Goal: Browse casually: Explore the website without a specific task or goal

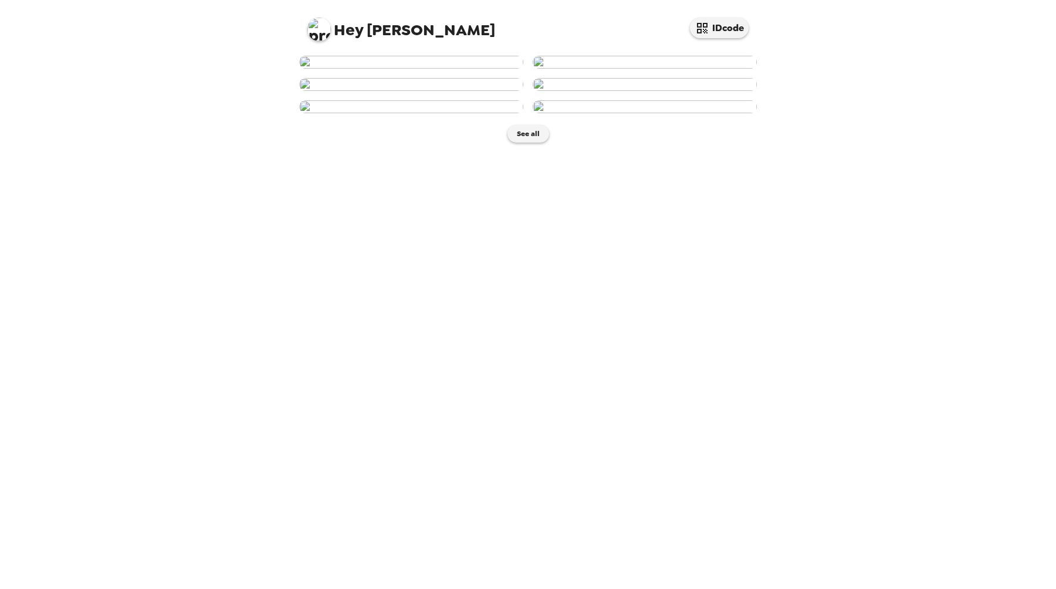
scroll to position [41, 0]
click at [674, 91] on img at bounding box center [645, 84] width 224 height 13
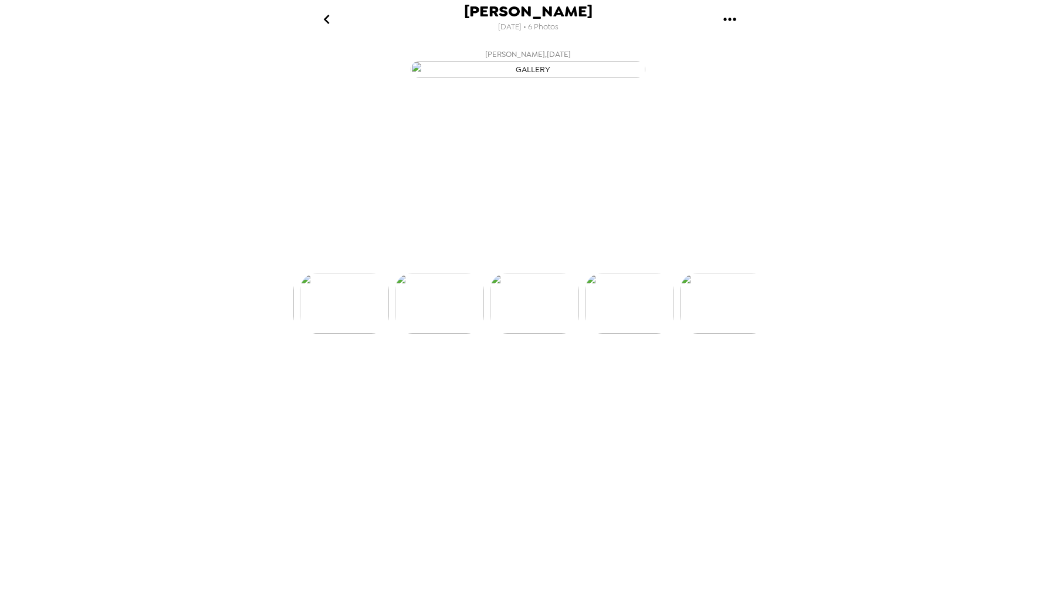
scroll to position [0, 283]
click at [445, 369] on img at bounding box center [434, 338] width 89 height 61
click at [613, 369] on img at bounding box center [624, 338] width 89 height 61
click at [630, 334] on img at bounding box center [624, 303] width 89 height 61
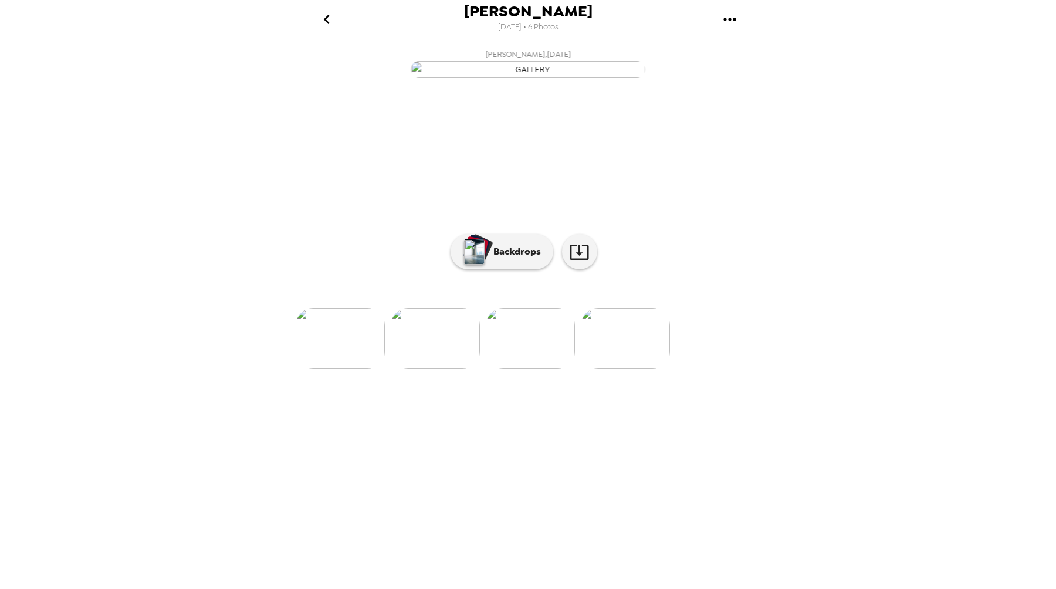
click at [612, 369] on img at bounding box center [625, 338] width 89 height 61
click at [453, 369] on img at bounding box center [435, 338] width 89 height 61
click at [444, 369] on div at bounding box center [527, 319] width 469 height 100
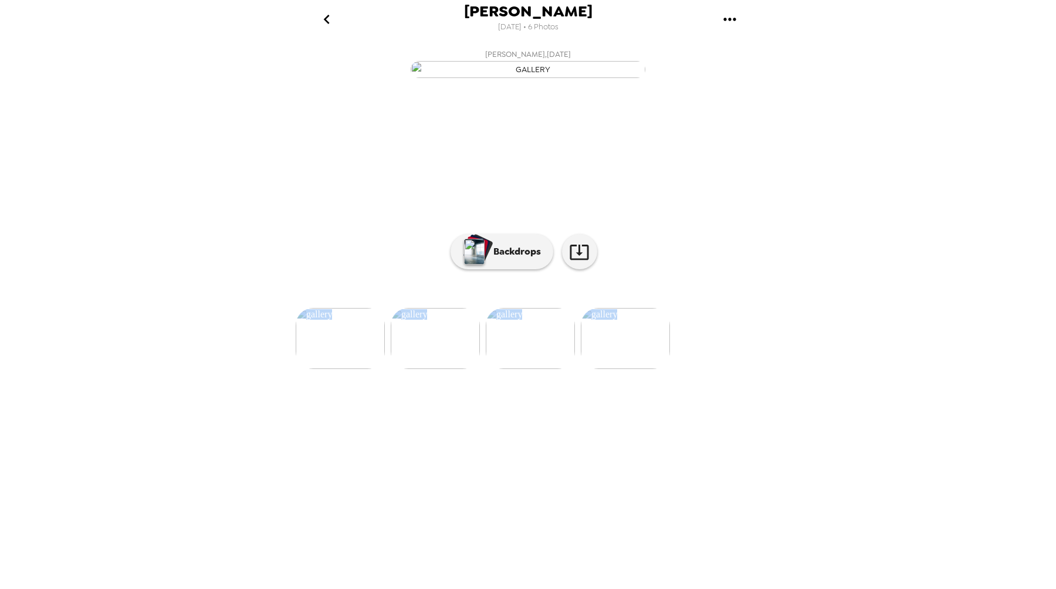
click at [444, 369] on div at bounding box center [527, 319] width 469 height 100
click at [438, 369] on img at bounding box center [435, 338] width 89 height 61
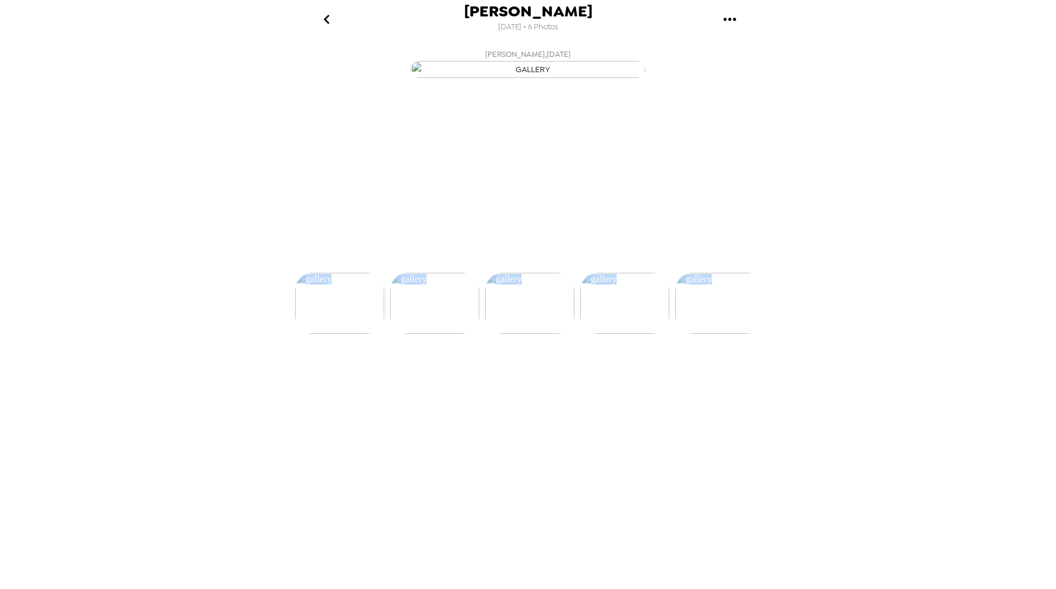
click at [433, 334] on img at bounding box center [434, 303] width 89 height 61
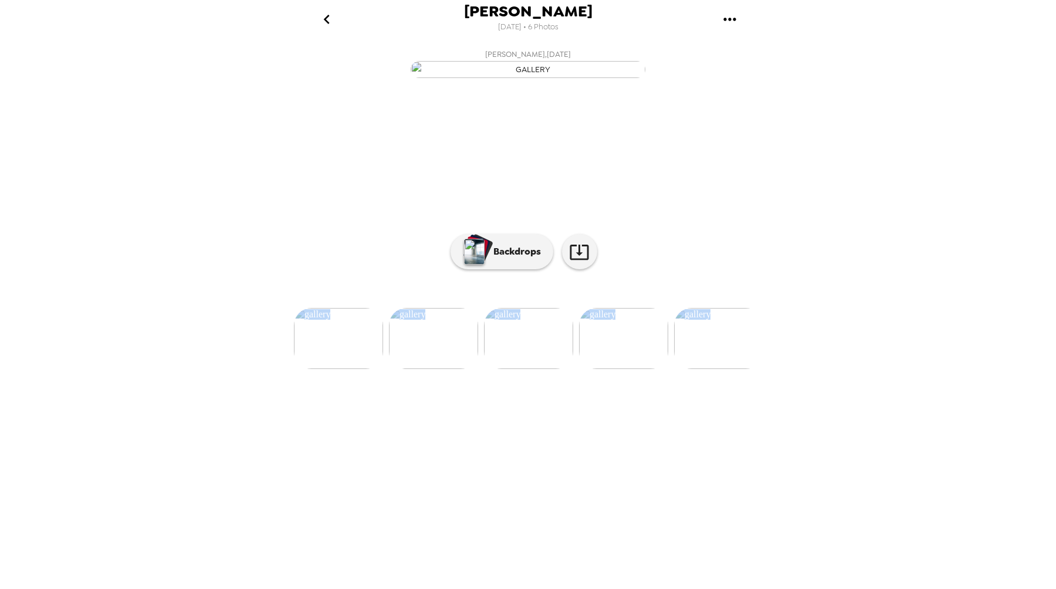
scroll to position [0, 189]
click at [521, 259] on p "Backdrops" at bounding box center [513, 252] width 53 height 14
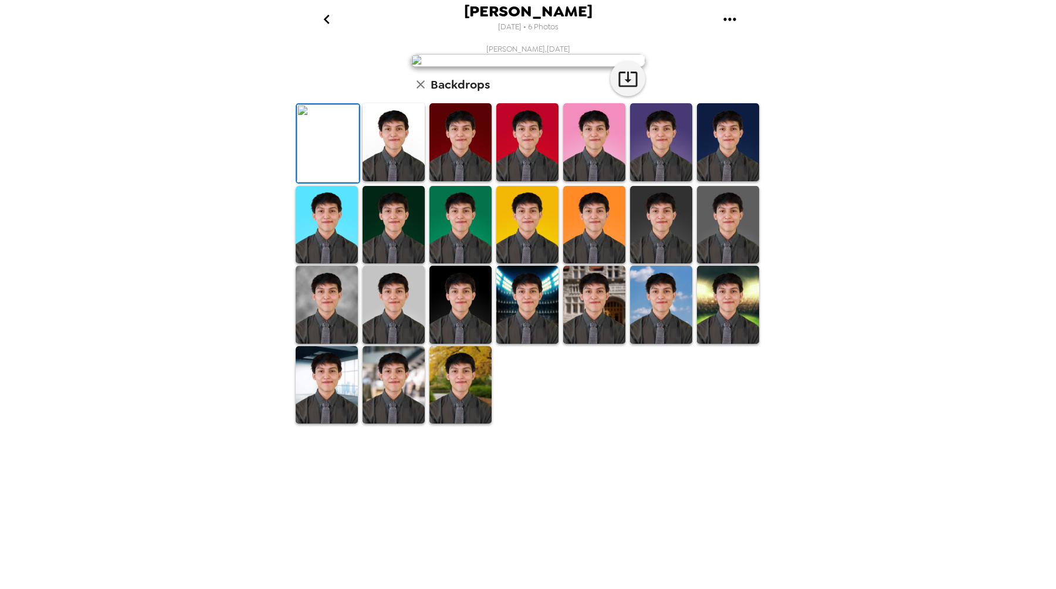
scroll to position [117, 0]
click at [405, 344] on img at bounding box center [394, 305] width 62 height 78
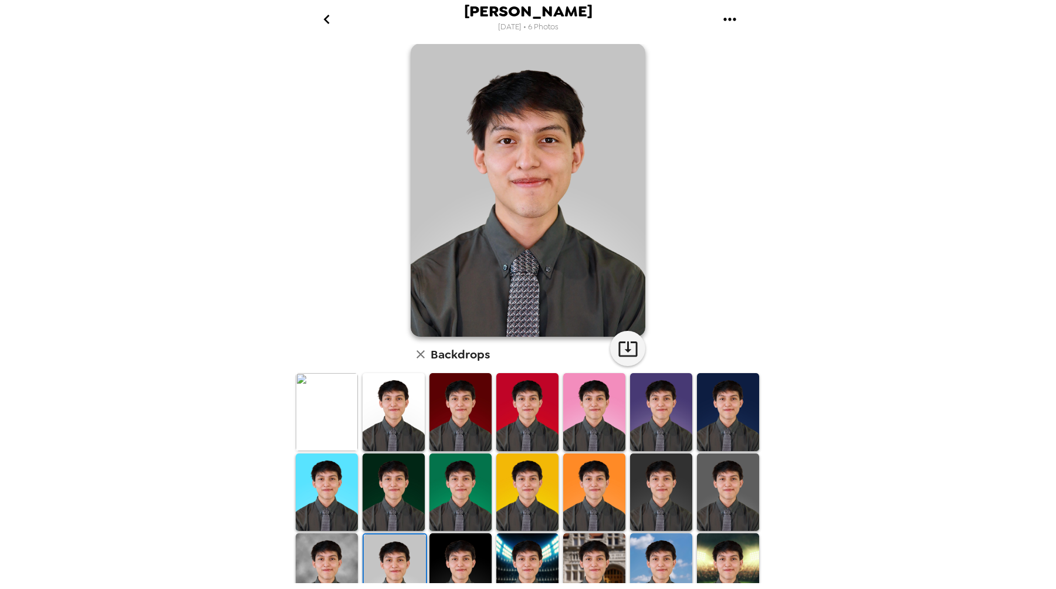
scroll to position [0, 0]
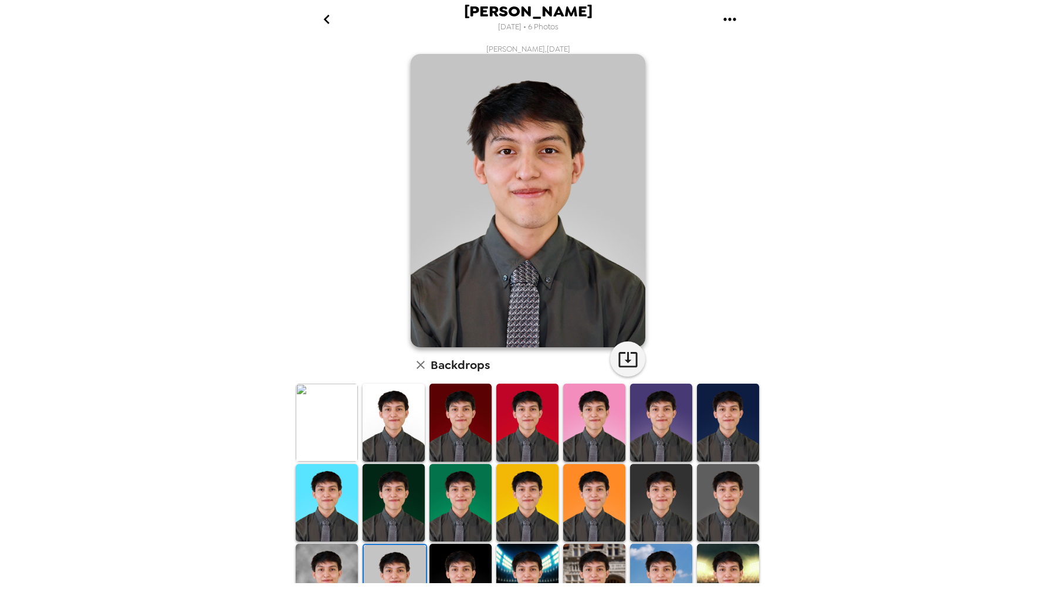
click at [744, 506] on img at bounding box center [728, 503] width 62 height 78
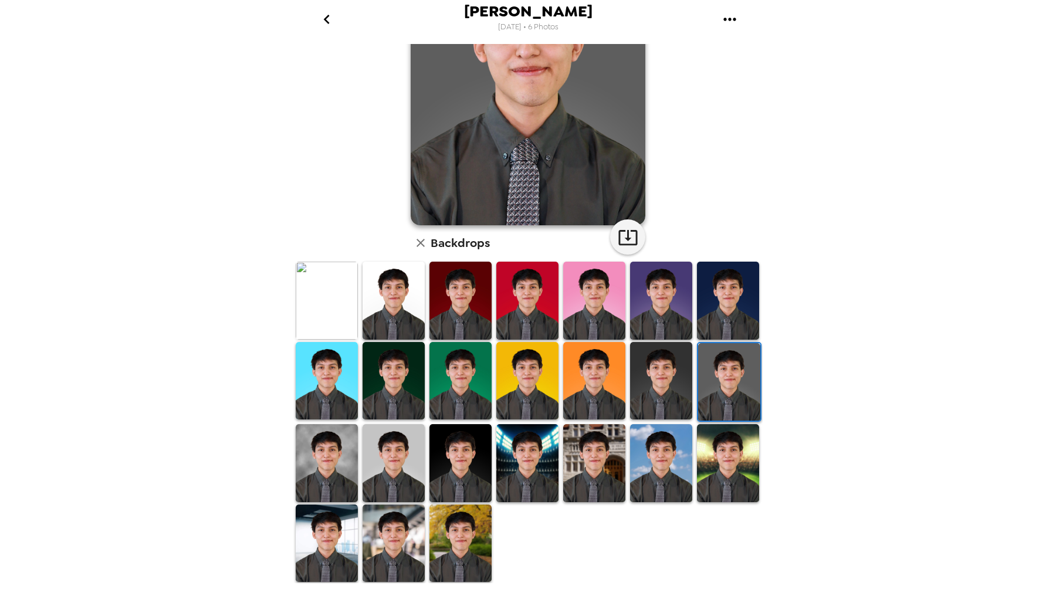
click at [375, 456] on img at bounding box center [394, 463] width 62 height 78
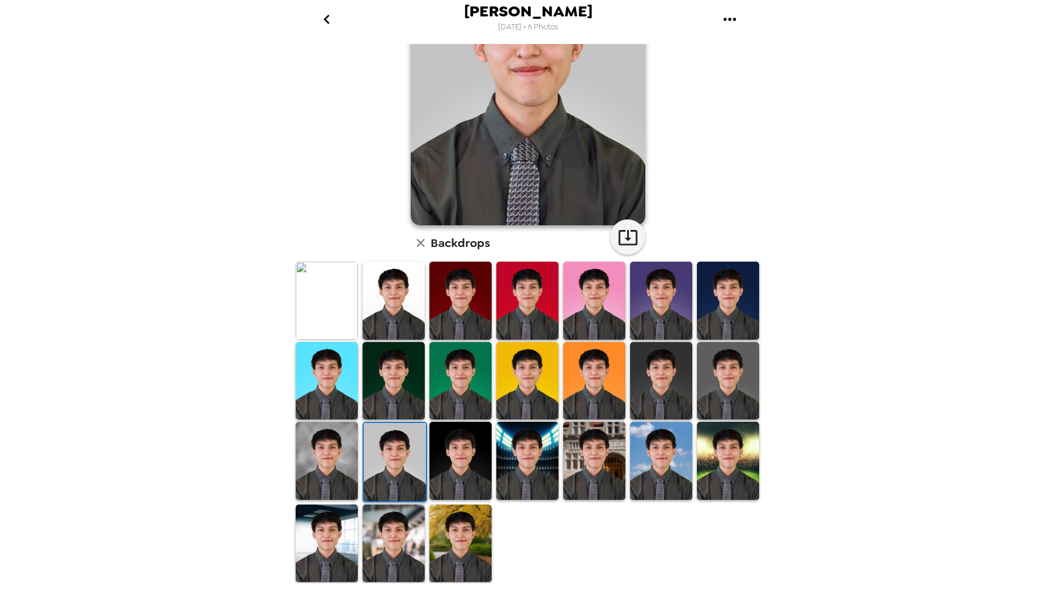
scroll to position [123, 0]
click at [328, 530] on img at bounding box center [327, 543] width 62 height 78
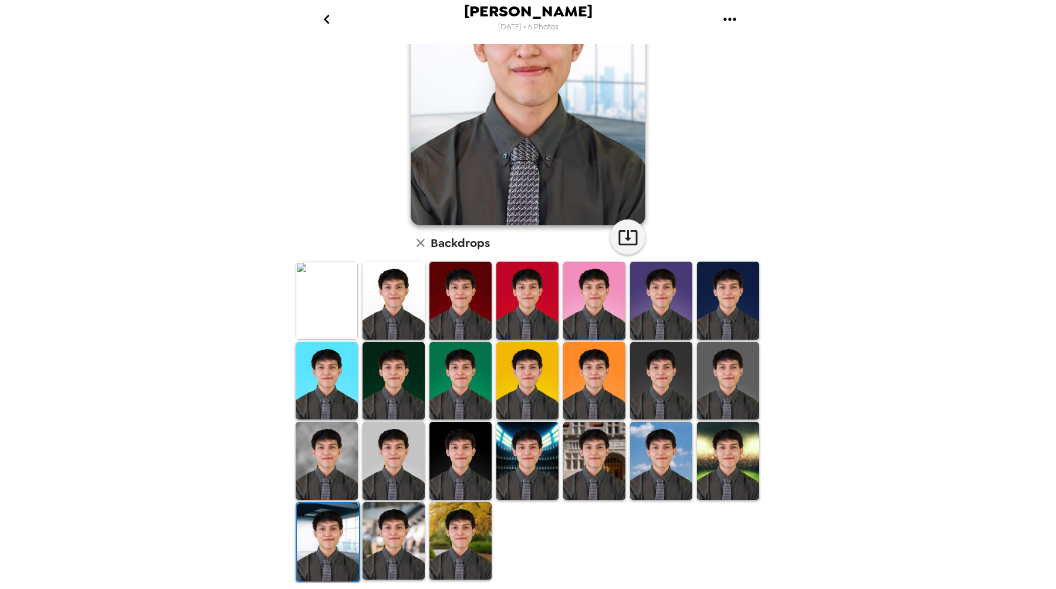
click at [376, 531] on img at bounding box center [394, 541] width 62 height 78
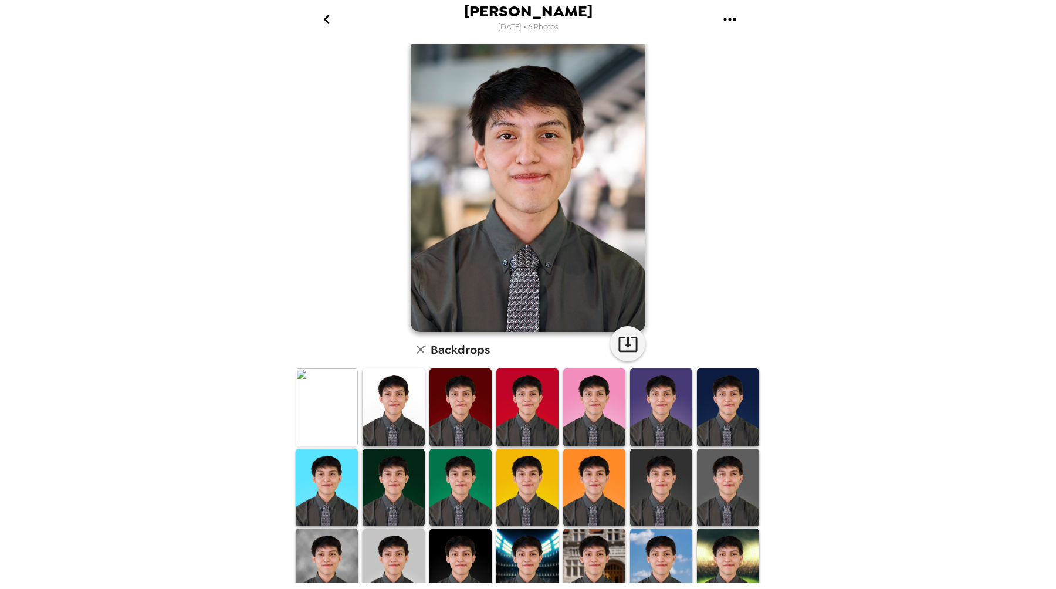
scroll to position [0, 0]
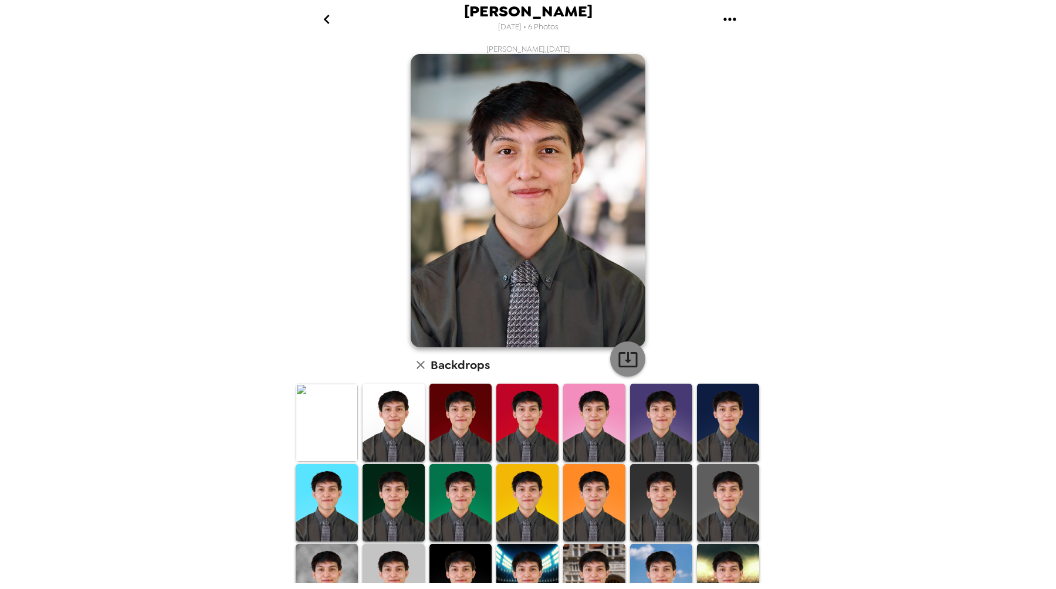
click at [626, 360] on icon "button" at bounding box center [628, 359] width 21 height 21
click at [328, 16] on icon "go back" at bounding box center [326, 19] width 19 height 19
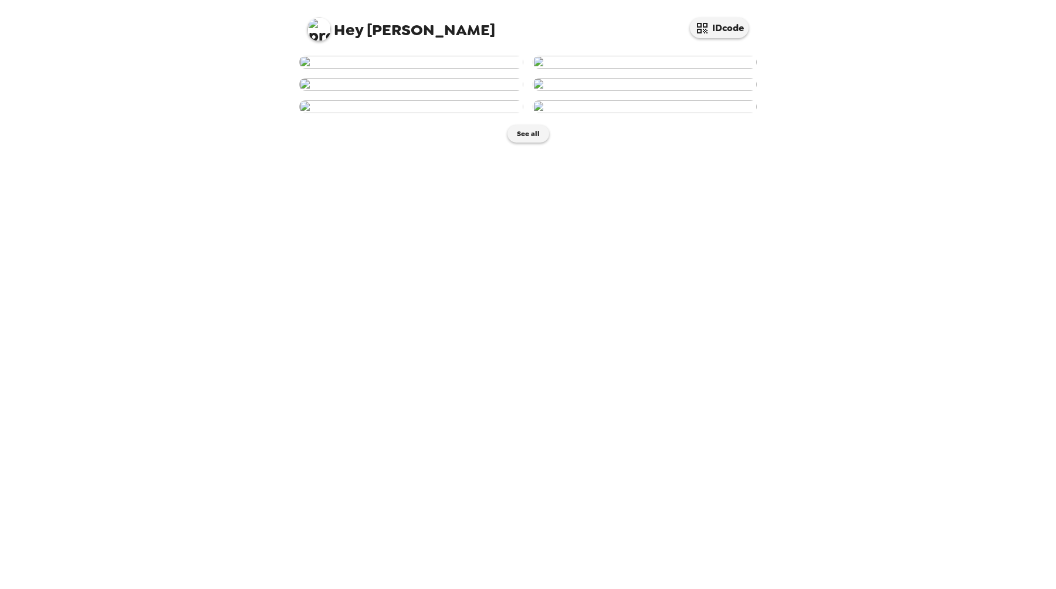
scroll to position [374, 0]
click at [536, 143] on button "See all" at bounding box center [528, 134] width 42 height 18
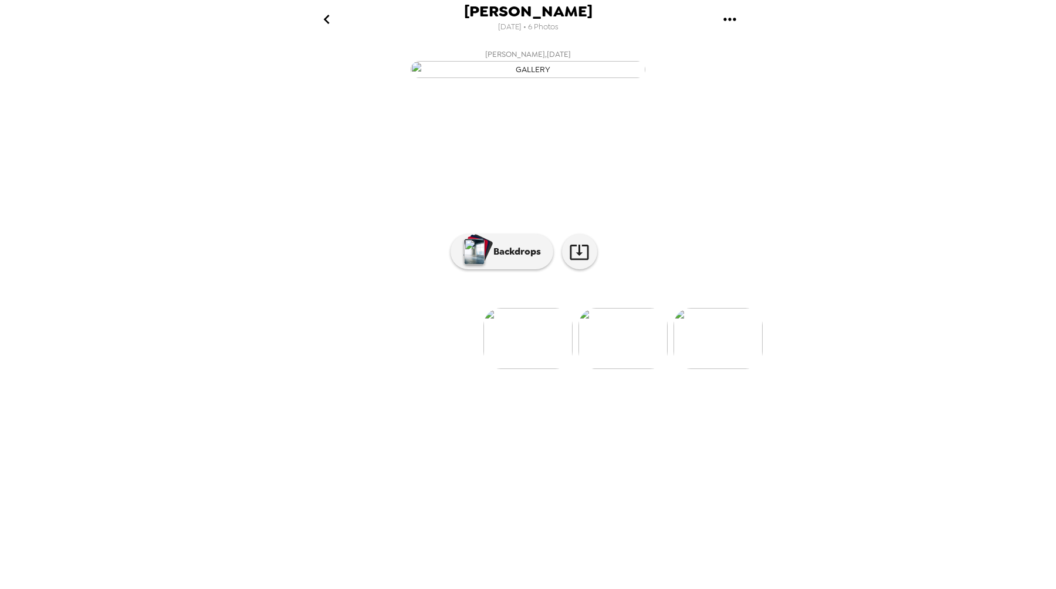
click at [606, 369] on img at bounding box center [622, 338] width 89 height 61
click at [648, 334] on img at bounding box center [623, 303] width 89 height 61
click at [639, 369] on img at bounding box center [624, 338] width 89 height 61
click at [652, 369] on img at bounding box center [624, 338] width 89 height 61
click at [652, 369] on img at bounding box center [625, 338] width 89 height 61
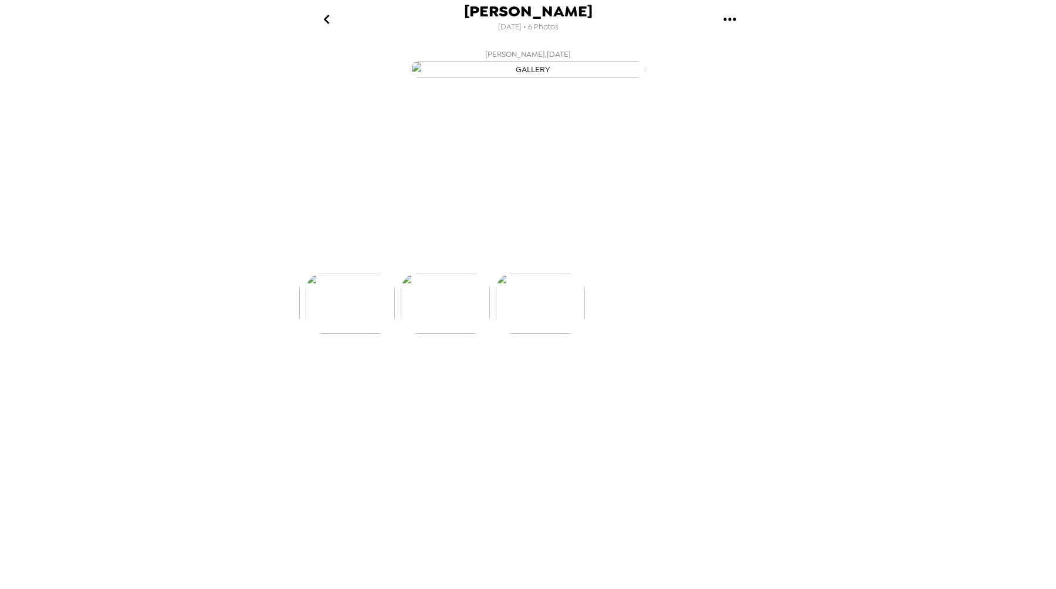
scroll to position [0, 472]
click at [453, 369] on img at bounding box center [435, 338] width 89 height 61
click at [438, 369] on img at bounding box center [435, 338] width 89 height 61
click at [432, 369] on img at bounding box center [434, 338] width 89 height 61
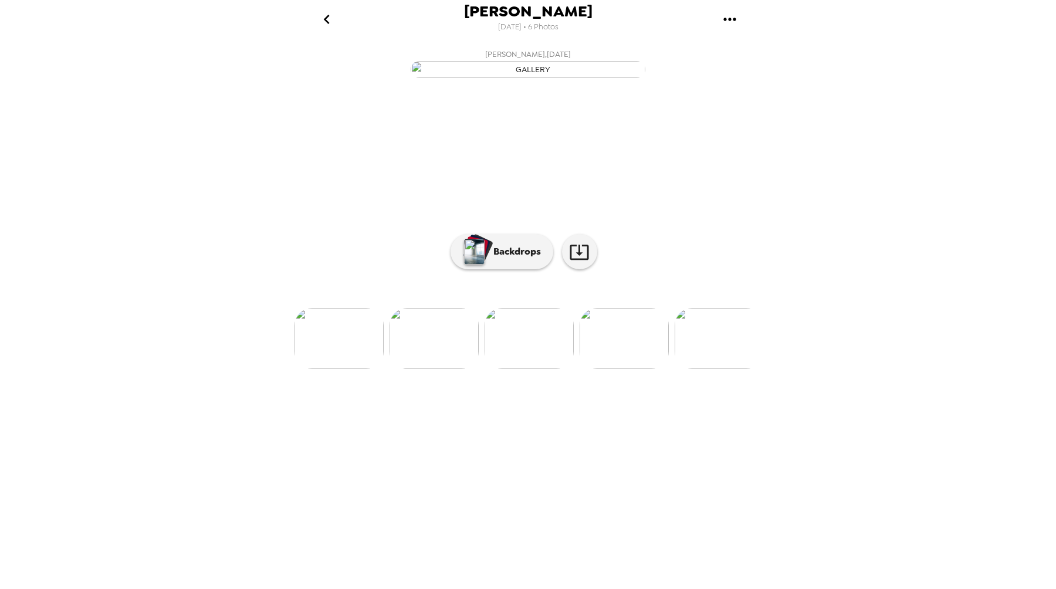
click at [385, 369] on ul at bounding box center [527, 338] width 469 height 61
click at [354, 369] on img at bounding box center [338, 338] width 89 height 61
click at [540, 369] on img at bounding box center [527, 338] width 89 height 61
click at [621, 470] on div "Felipe Chicaiza , 08-08-2025 Felipe Chicaiza , 08-08-2025 Felipe Chicaiza , 08-…" at bounding box center [527, 313] width 469 height 539
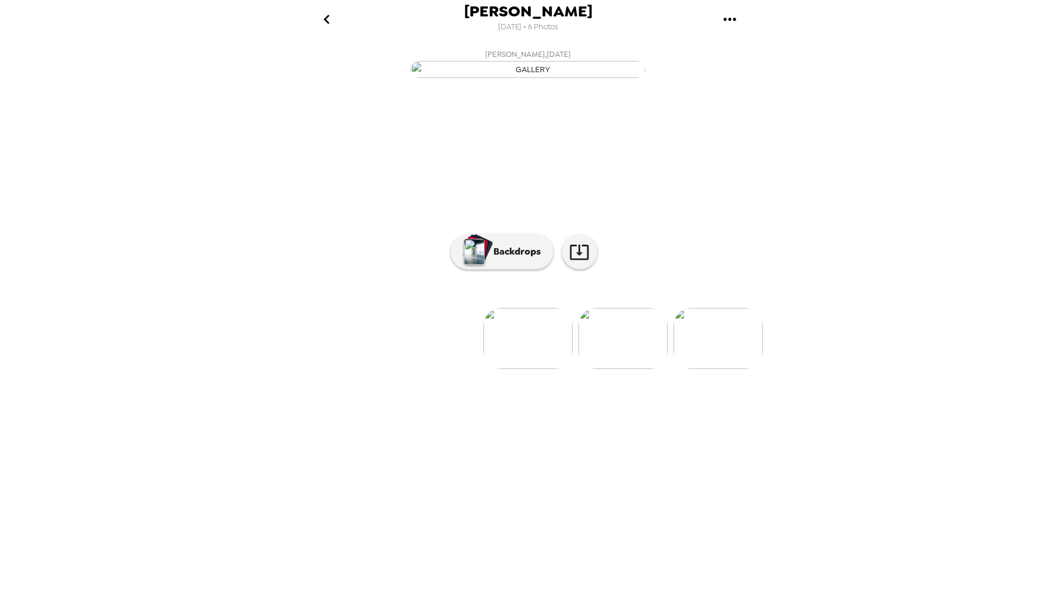
click at [703, 369] on img at bounding box center [717, 338] width 89 height 61
click at [596, 369] on img at bounding box center [624, 338] width 89 height 61
click at [634, 369] on img at bounding box center [624, 338] width 89 height 61
click at [375, 369] on img at bounding box center [340, 338] width 89 height 61
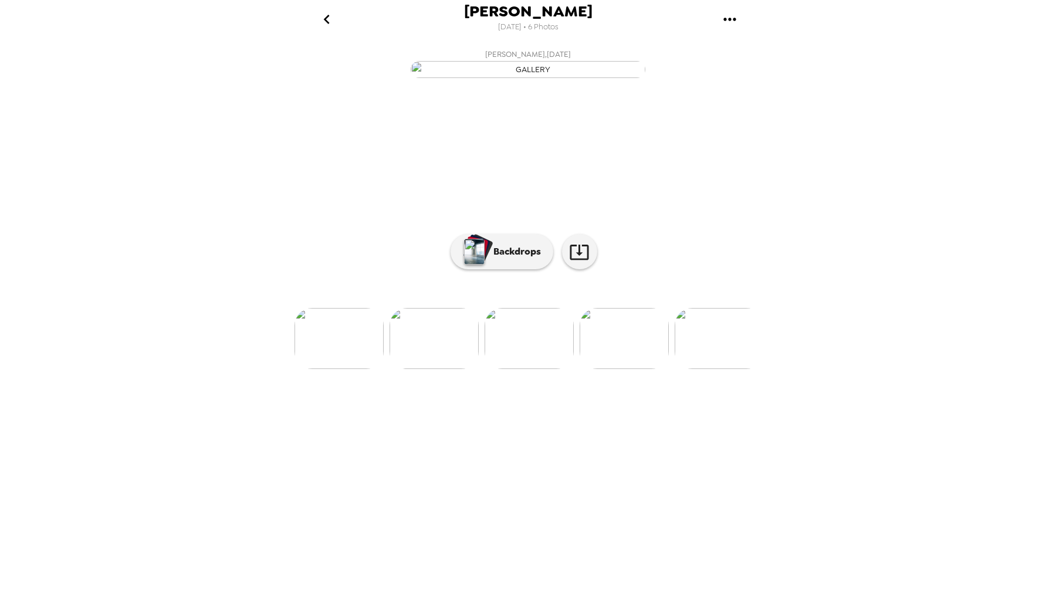
click at [346, 369] on div at bounding box center [527, 319] width 469 height 100
click at [350, 369] on img at bounding box center [338, 338] width 89 height 61
click at [514, 259] on p "Backdrops" at bounding box center [513, 252] width 53 height 14
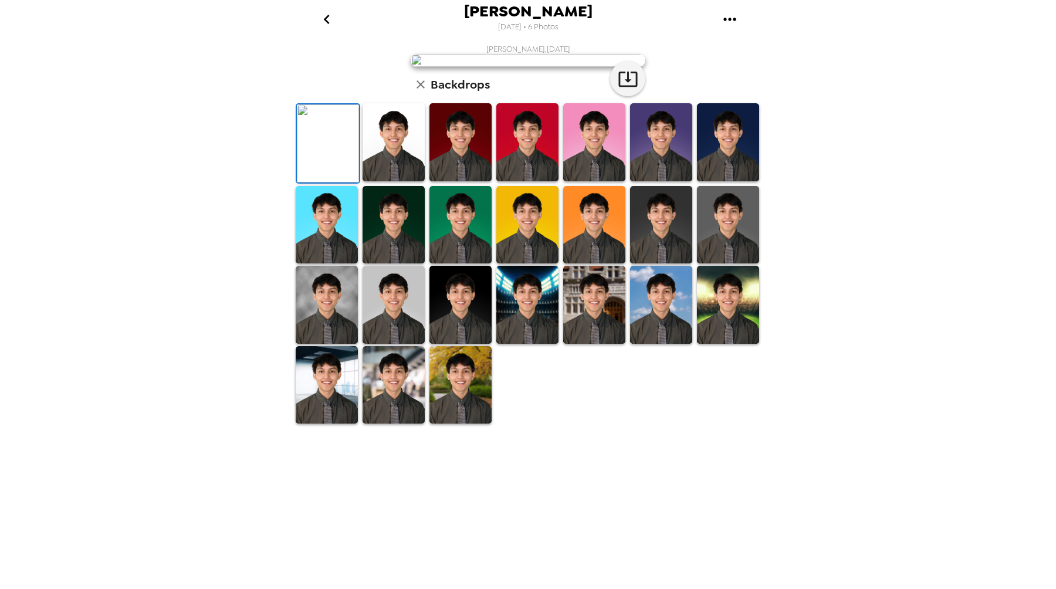
scroll to position [123, 0]
click at [385, 424] on img at bounding box center [394, 385] width 62 height 78
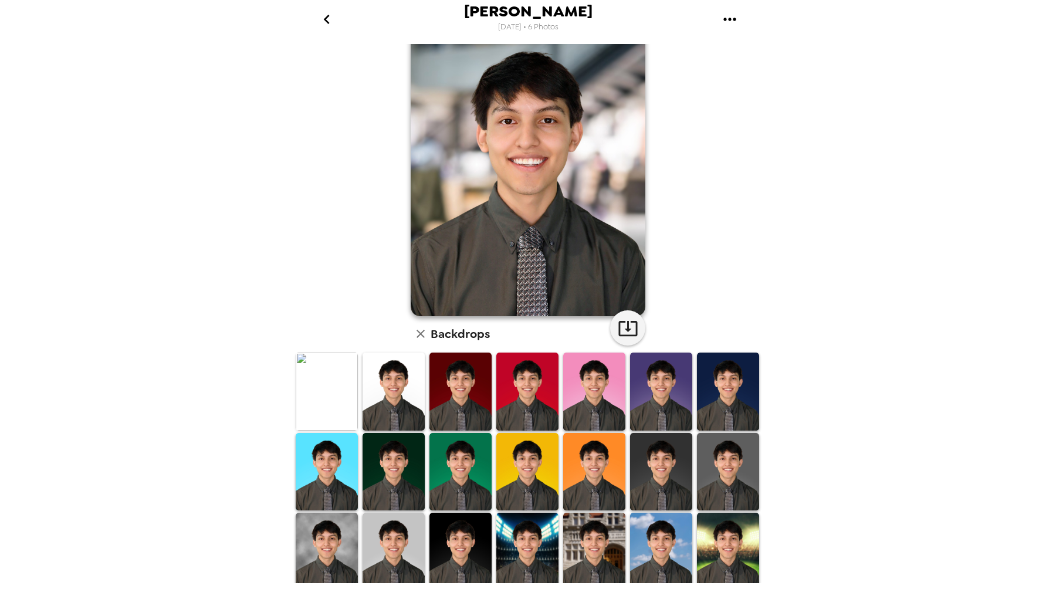
scroll to position [0, 0]
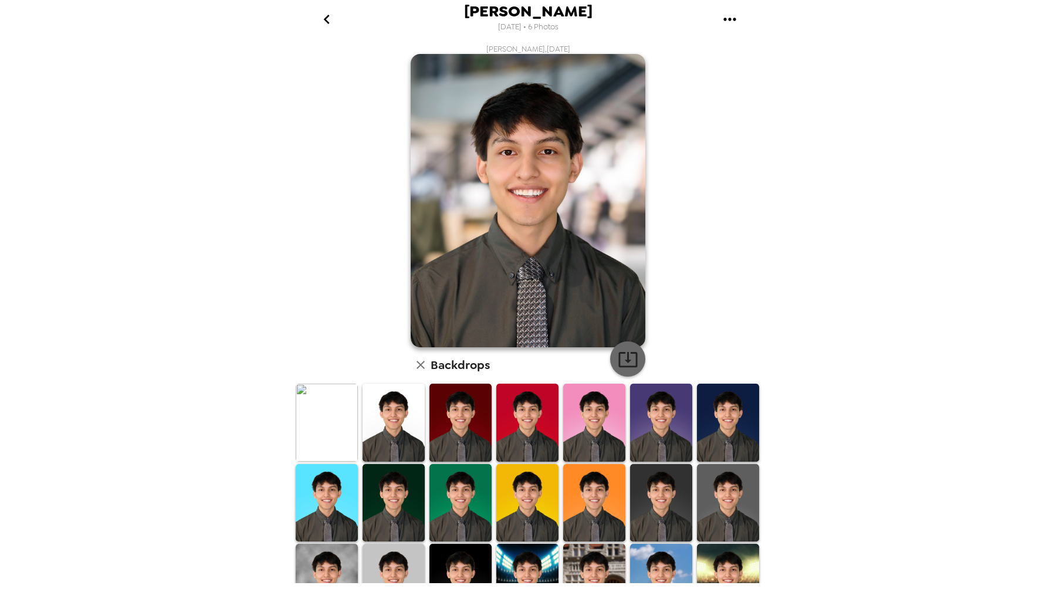
click at [621, 350] on icon "button" at bounding box center [628, 359] width 21 height 21
